Goal: Task Accomplishment & Management: Manage account settings

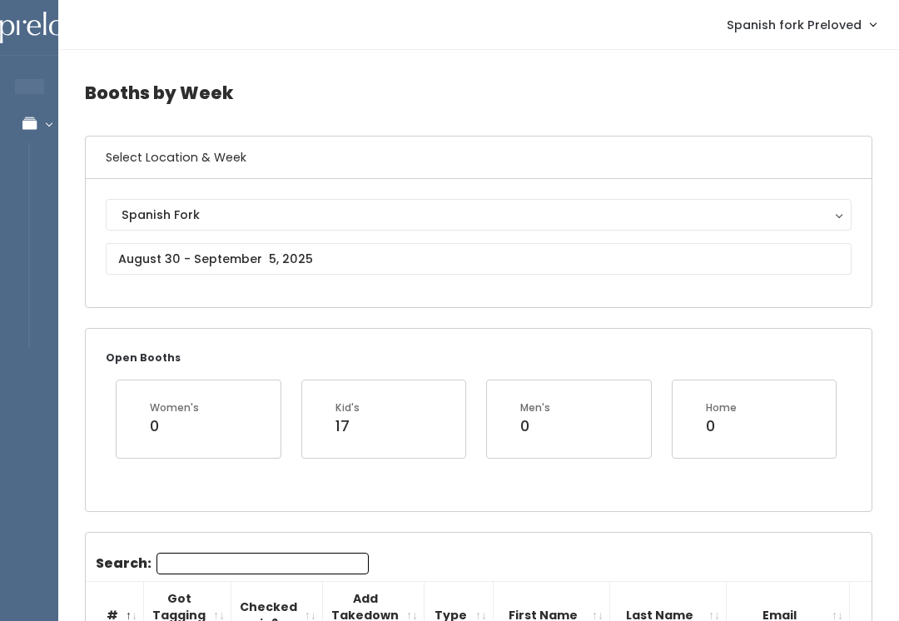
type input "August 30 to September 5"
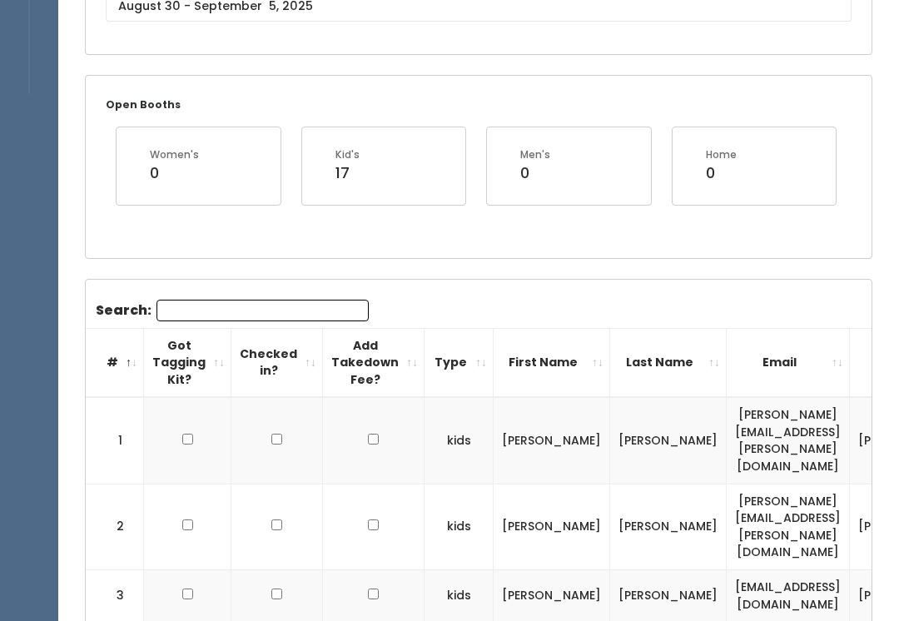
scroll to position [253, 0]
click at [292, 302] on input "Search:" at bounding box center [262, 311] width 212 height 22
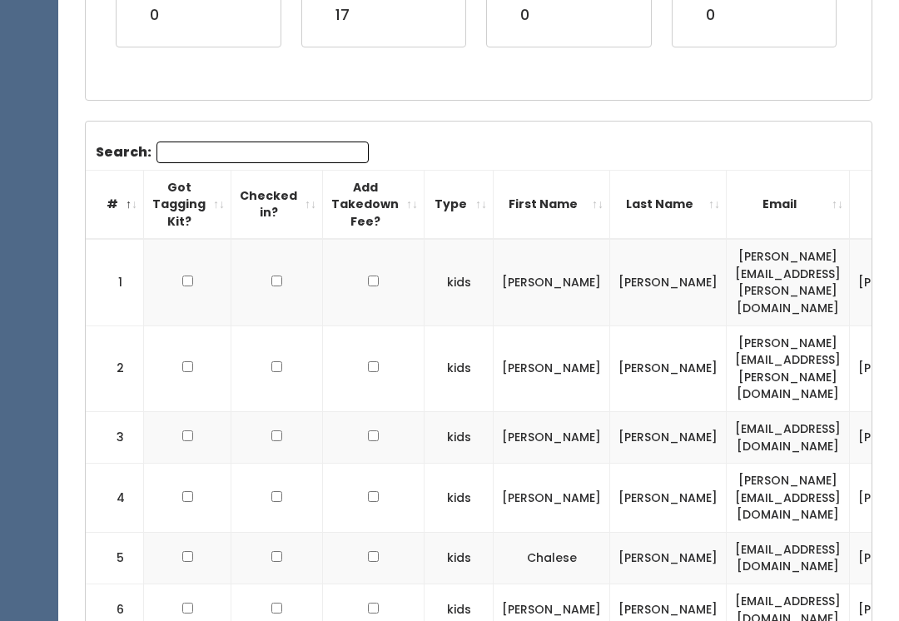
click at [268, 152] on input "Search:" at bounding box center [262, 152] width 212 height 22
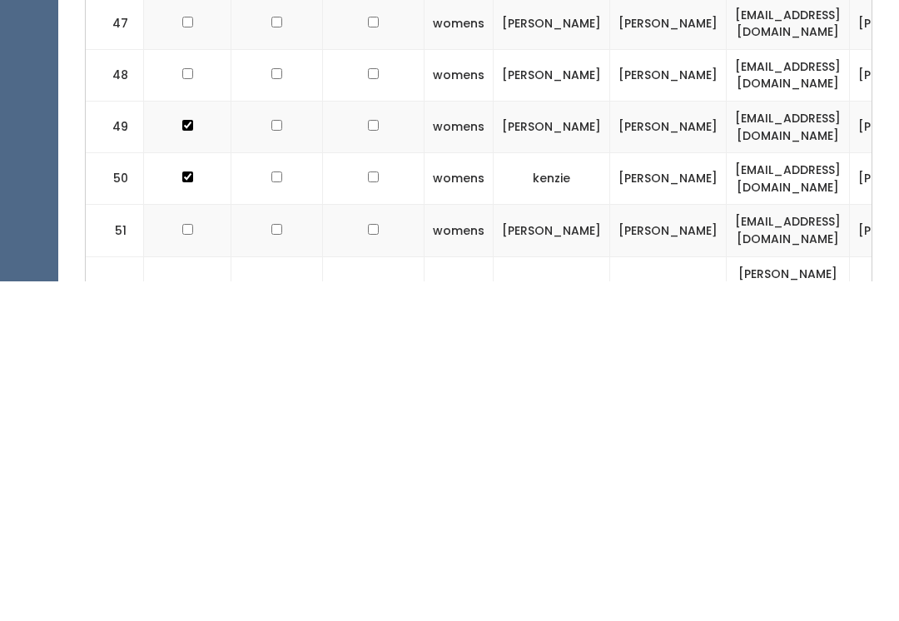
scroll to position [2529, 0]
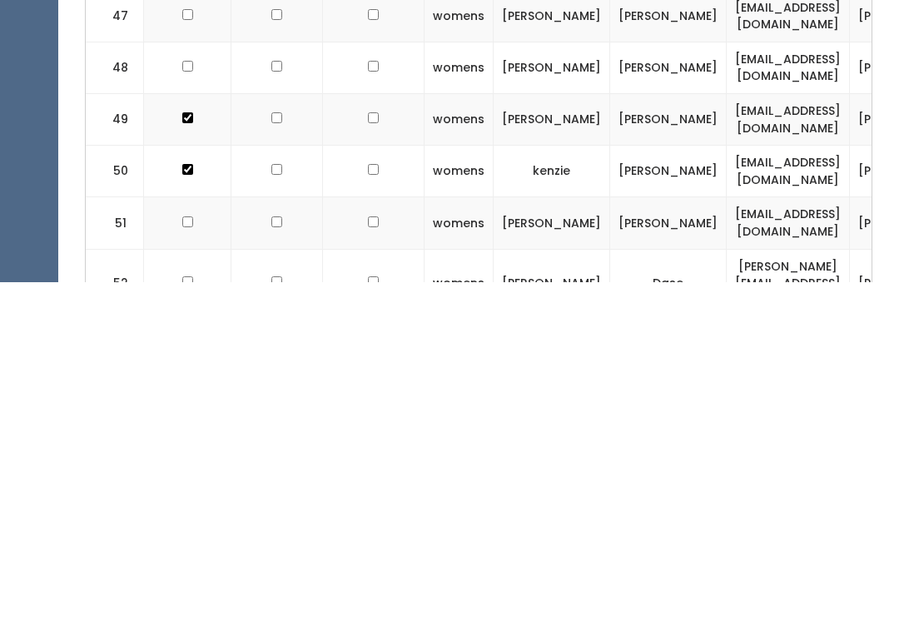
checkbox input "true"
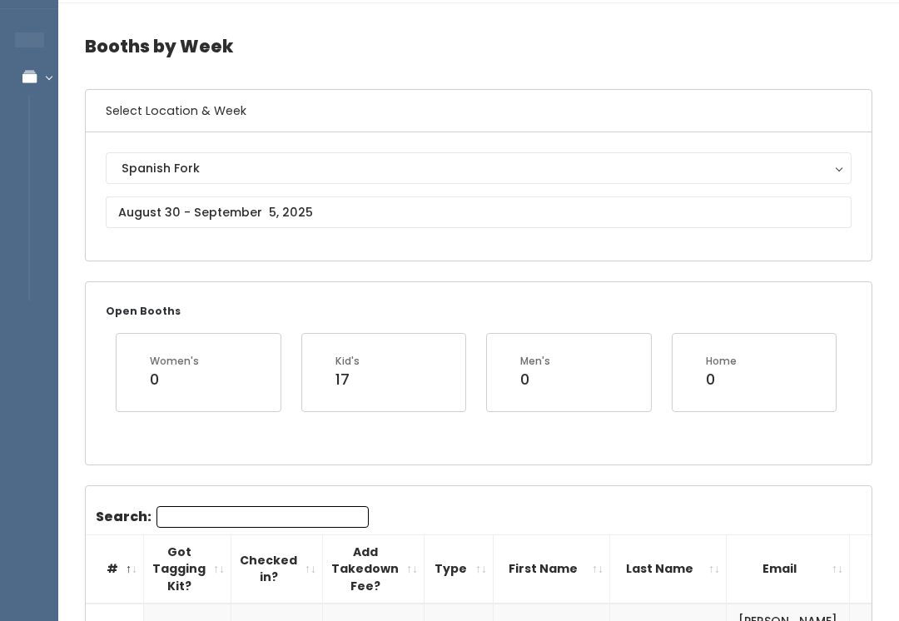
scroll to position [0, 0]
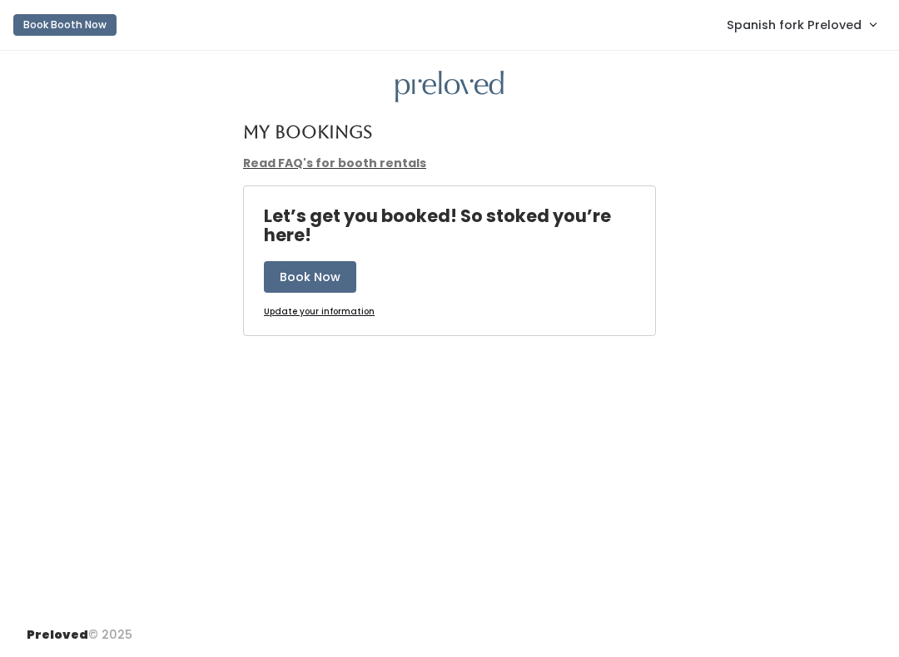
click at [831, 32] on span "Spanish fork Preloved" at bounding box center [793, 25] width 135 height 18
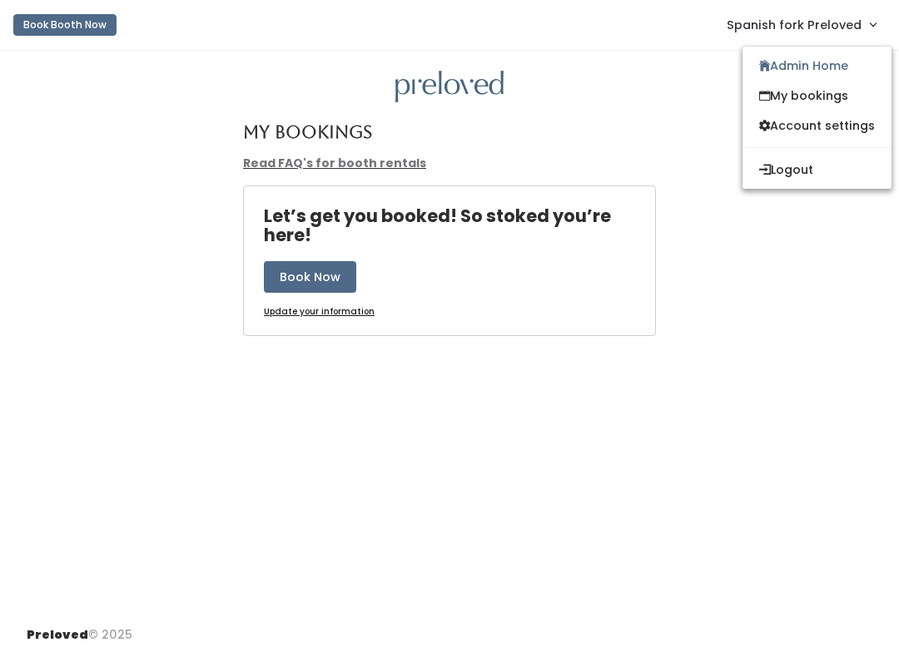
click at [831, 70] on link "Admin Home" at bounding box center [816, 66] width 149 height 30
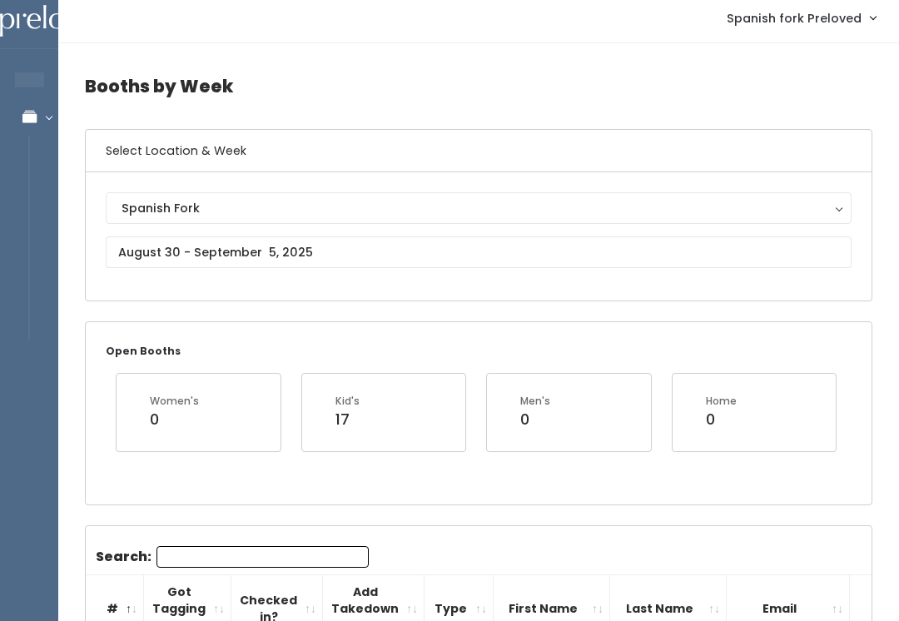
scroll to position [7, 0]
click at [498, 256] on input "text" at bounding box center [478, 252] width 745 height 32
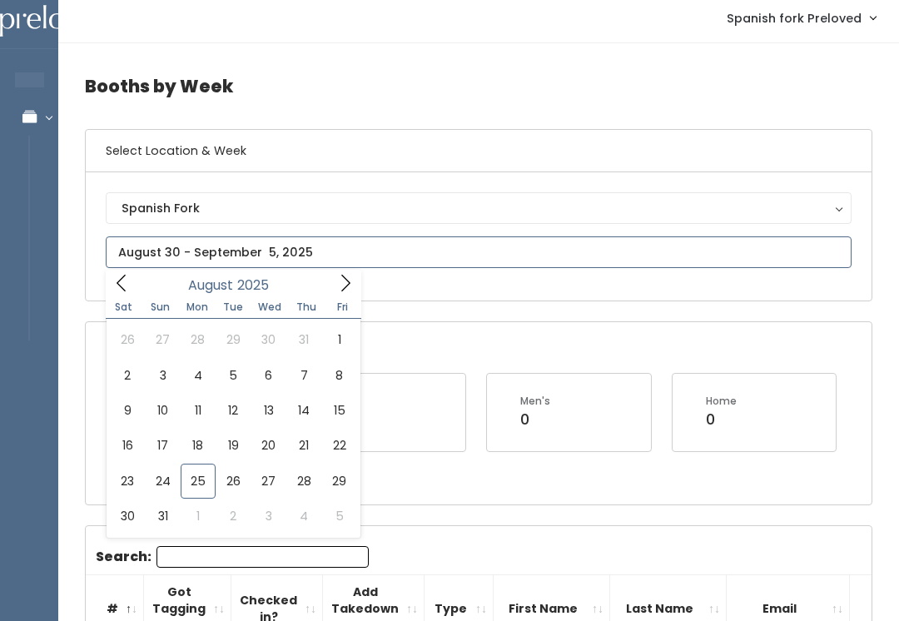
type input "August 23 to August 29"
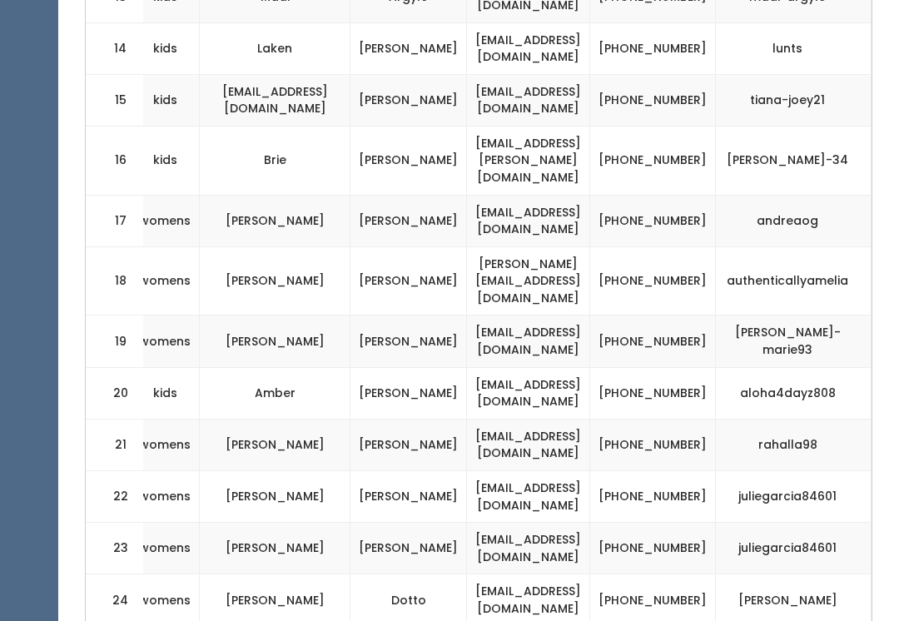
scroll to position [0, 335]
